Goal: Task Accomplishment & Management: Manage account settings

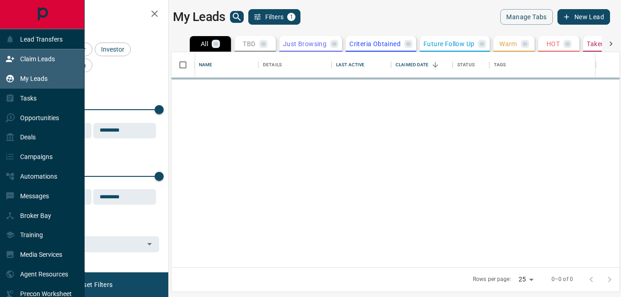
click at [37, 63] on p "Claim Leads" at bounding box center [37, 58] width 35 height 7
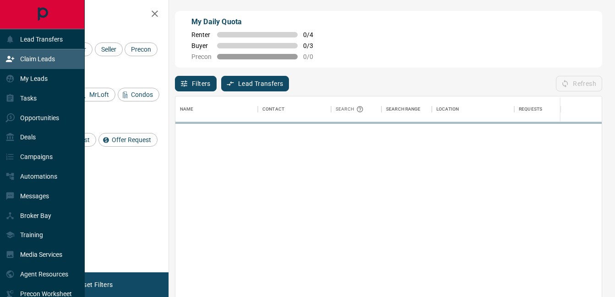
scroll to position [216, 419]
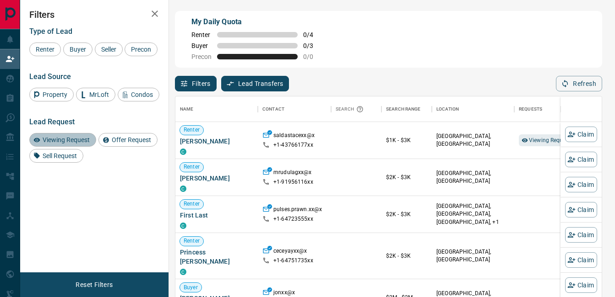
click at [82, 139] on span "Viewing Request" at bounding box center [66, 139] width 54 height 7
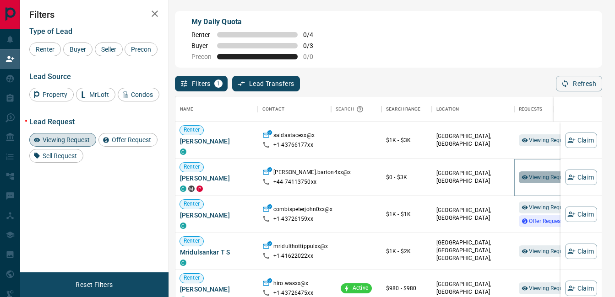
click at [529, 182] on span "Viewing Request ( 1 )" at bounding box center [554, 177] width 50 height 9
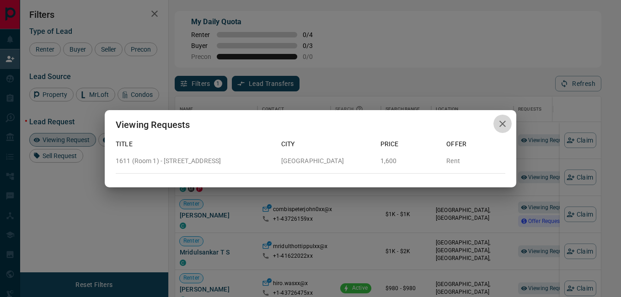
click at [502, 124] on icon "button" at bounding box center [503, 124] width 6 height 6
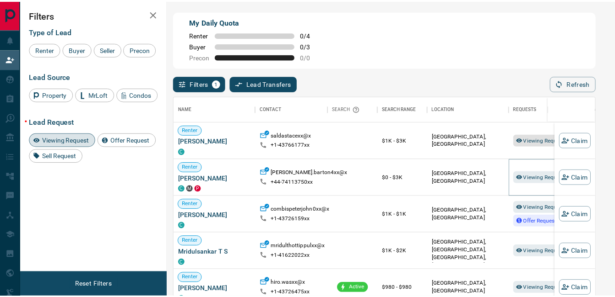
scroll to position [7, 7]
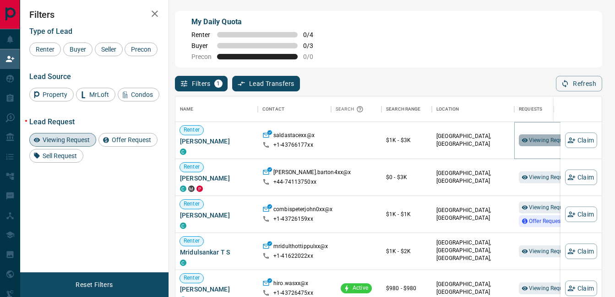
click at [542, 144] on span "Viewing Request ( 1 )" at bounding box center [554, 140] width 50 height 6
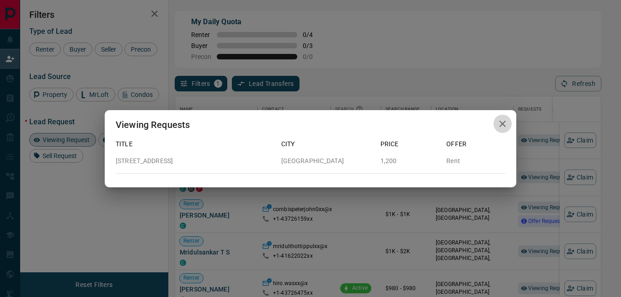
click at [508, 120] on icon "button" at bounding box center [502, 124] width 11 height 11
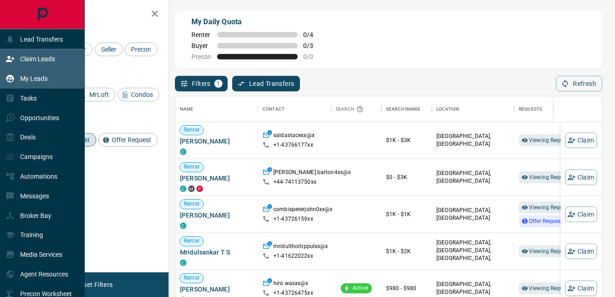
click at [39, 85] on div "My Leads" at bounding box center [26, 78] width 42 height 15
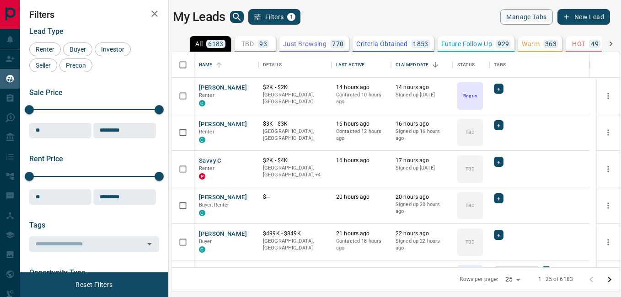
scroll to position [209, 442]
click at [238, 18] on icon "search button" at bounding box center [237, 17] width 8 height 8
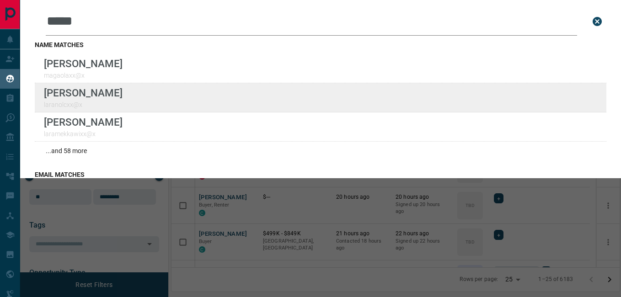
type input "****"
